Goal: Download file/media

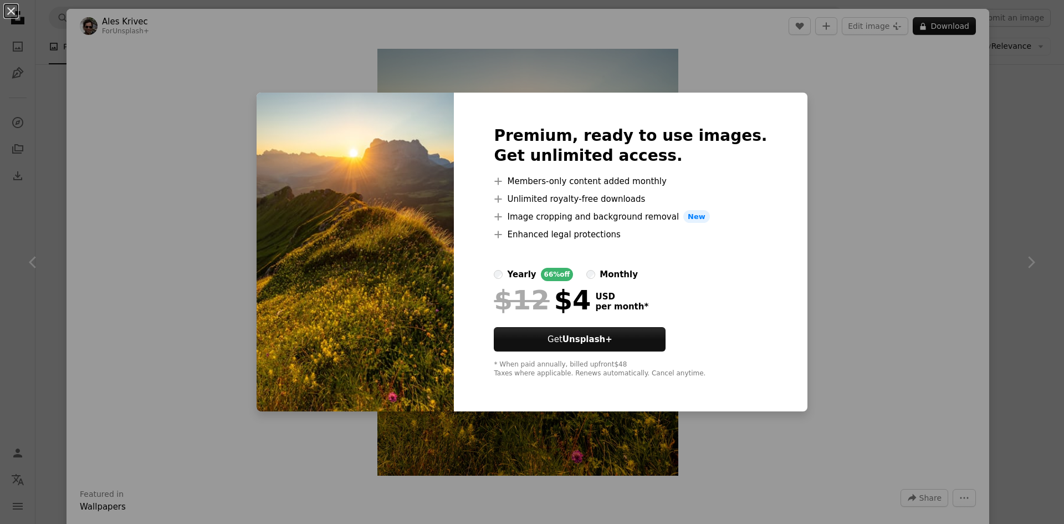
click at [856, 279] on div "An X shape Premium, ready to use images. Get unlimited access. A plus sign Memb…" at bounding box center [532, 262] width 1064 height 524
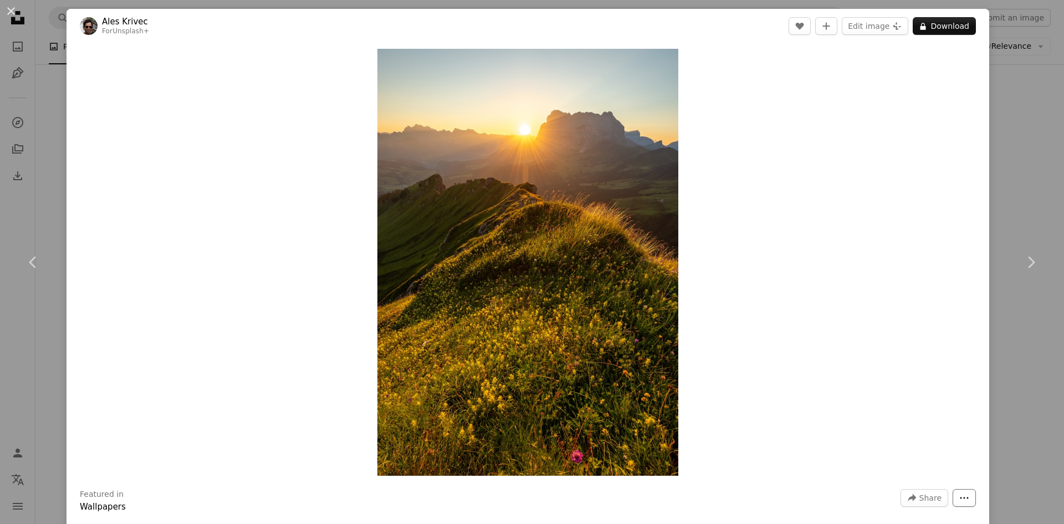
click at [958, 492] on button "More Actions" at bounding box center [964, 498] width 23 height 18
click at [11, 9] on button "An X shape" at bounding box center [10, 10] width 13 height 13
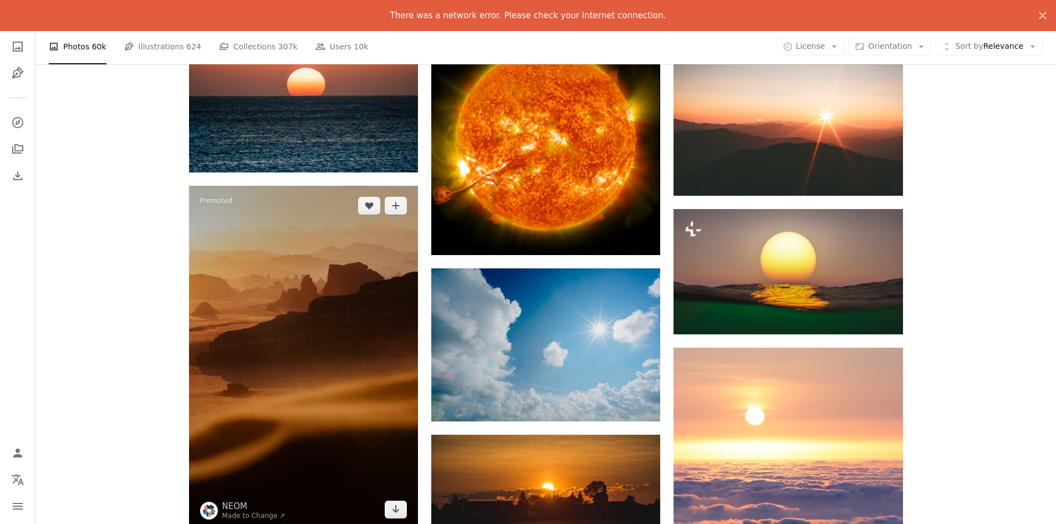
scroll to position [499, 0]
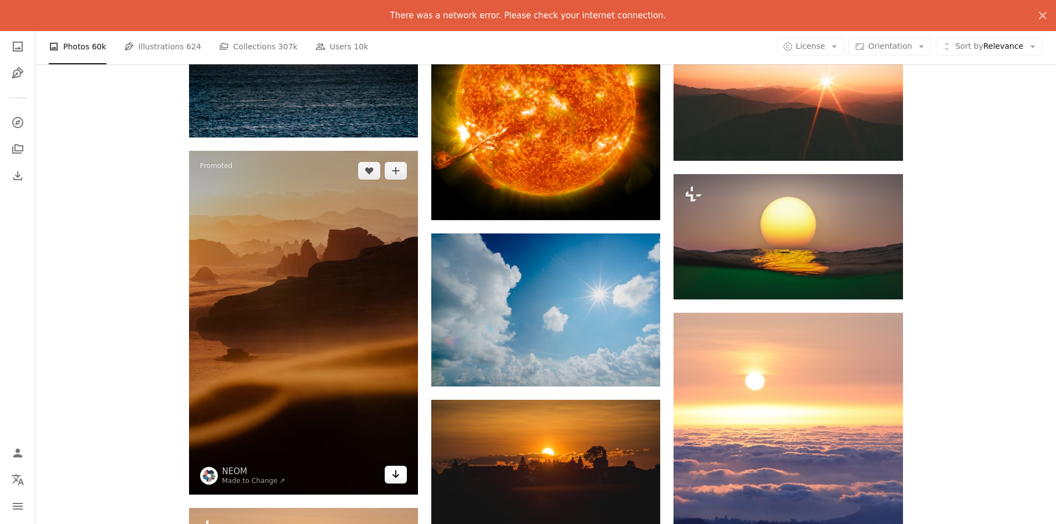
click at [398, 476] on icon "Arrow pointing down" at bounding box center [395, 473] width 9 height 13
click at [394, 469] on icon "Arrow pointing down" at bounding box center [395, 473] width 9 height 13
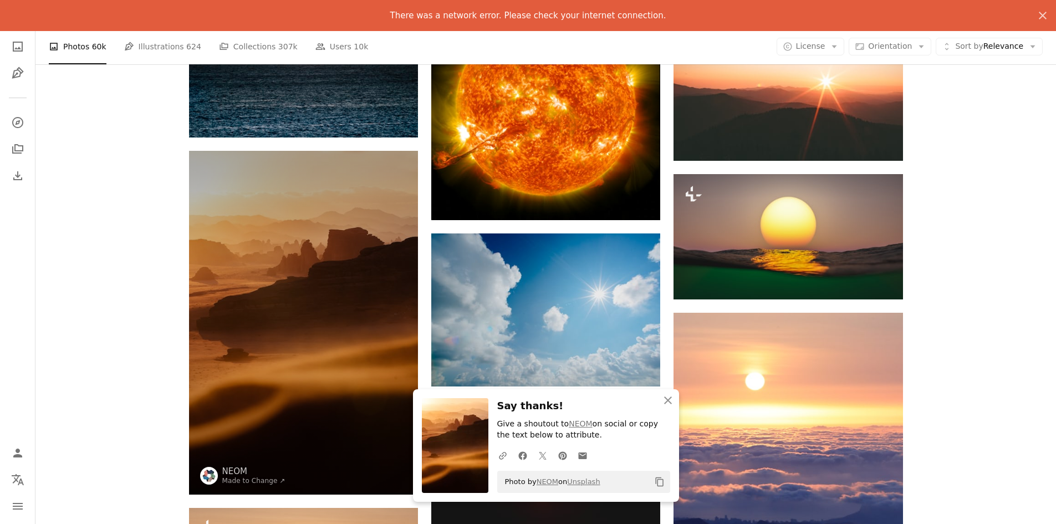
click at [560, 484] on span "Photo by NEOM on Unsplash" at bounding box center [549, 482] width 101 height 18
click at [671, 398] on icon "An X shape" at bounding box center [667, 399] width 13 height 13
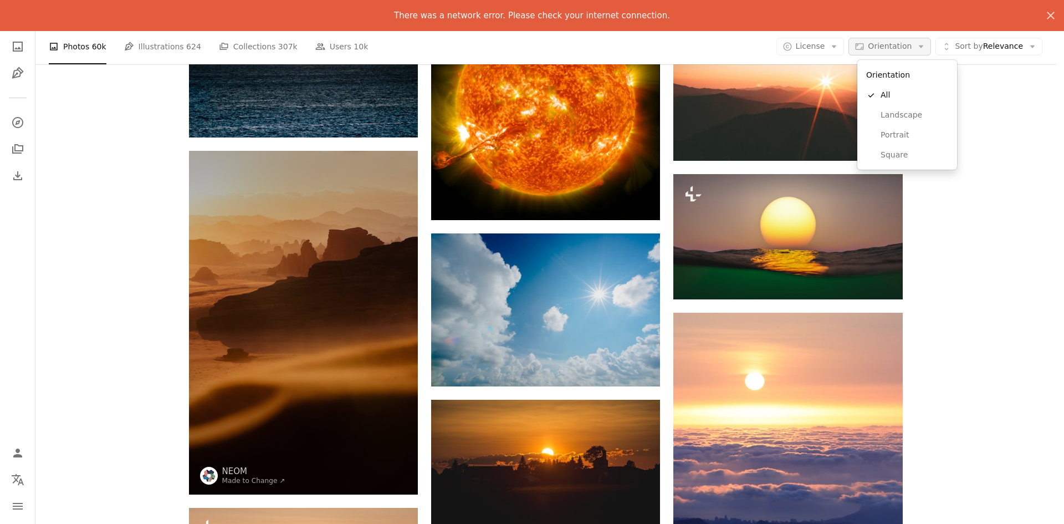
click at [926, 42] on icon "Arrow down" at bounding box center [921, 47] width 10 height 10
